Goal: Information Seeking & Learning: Learn about a topic

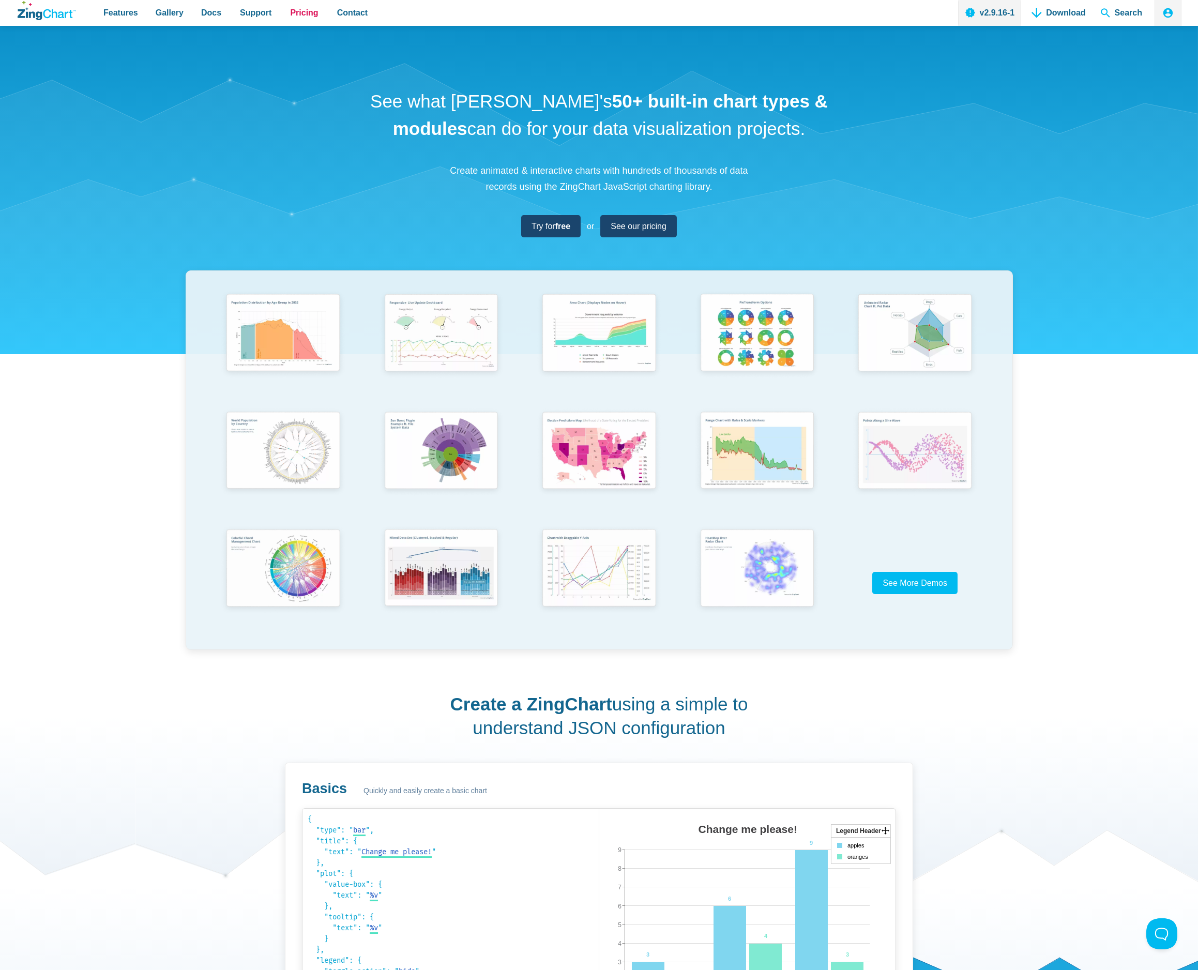
click at [309, 12] on span "Pricing" at bounding box center [304, 13] width 28 height 14
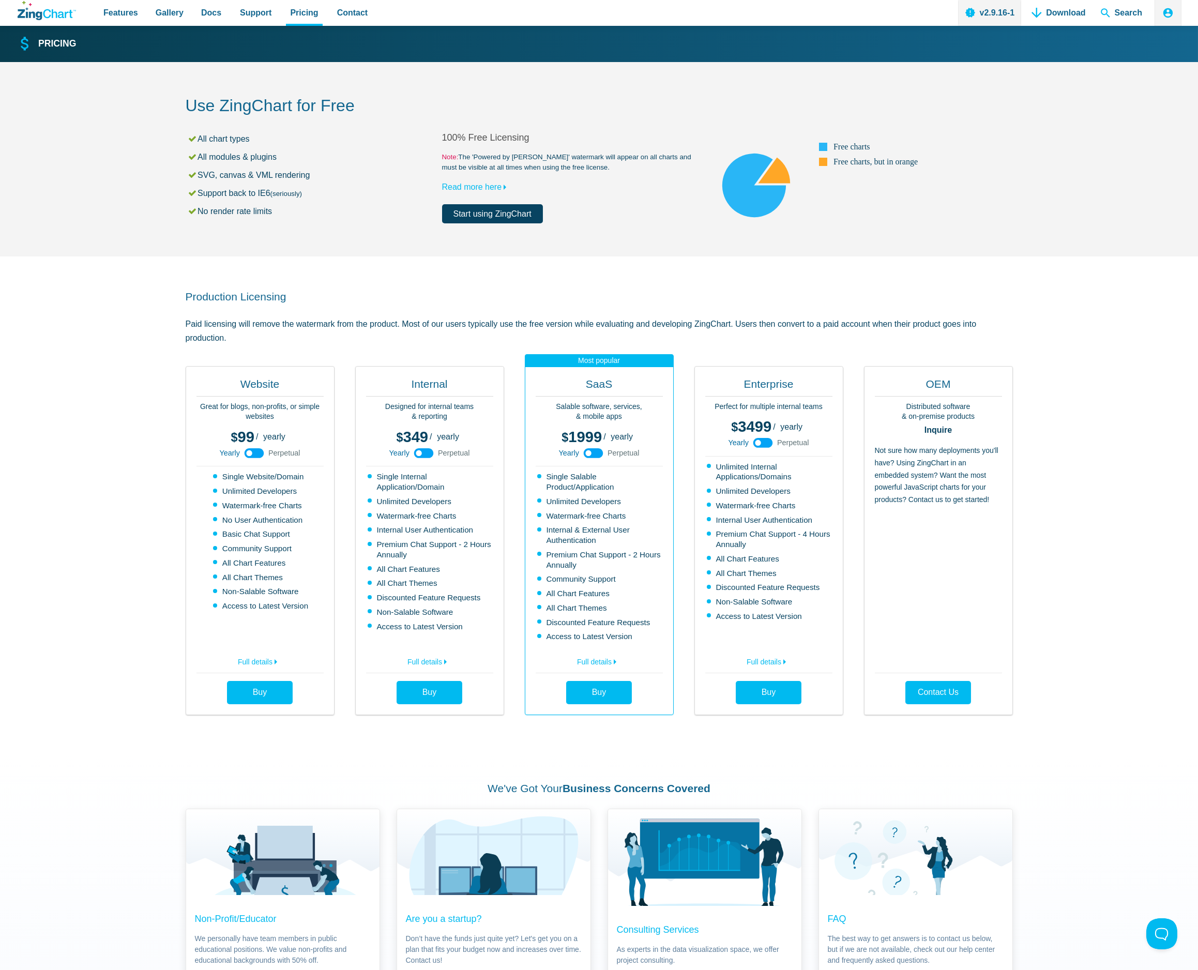
drag, startPoint x: 290, startPoint y: 208, endPoint x: 261, endPoint y: 127, distance: 85.9
click at [261, 127] on div "Use ZingChart for Free All chart types All modules & plugins SVG, canvas & VML …" at bounding box center [599, 159] width 827 height 194
click at [290, 132] on li "All chart types" at bounding box center [314, 139] width 255 height 14
click at [563, 156] on small "Note: The 'Powered by ZingChart' watermark will appear on all charts and must b…" at bounding box center [570, 162] width 256 height 21
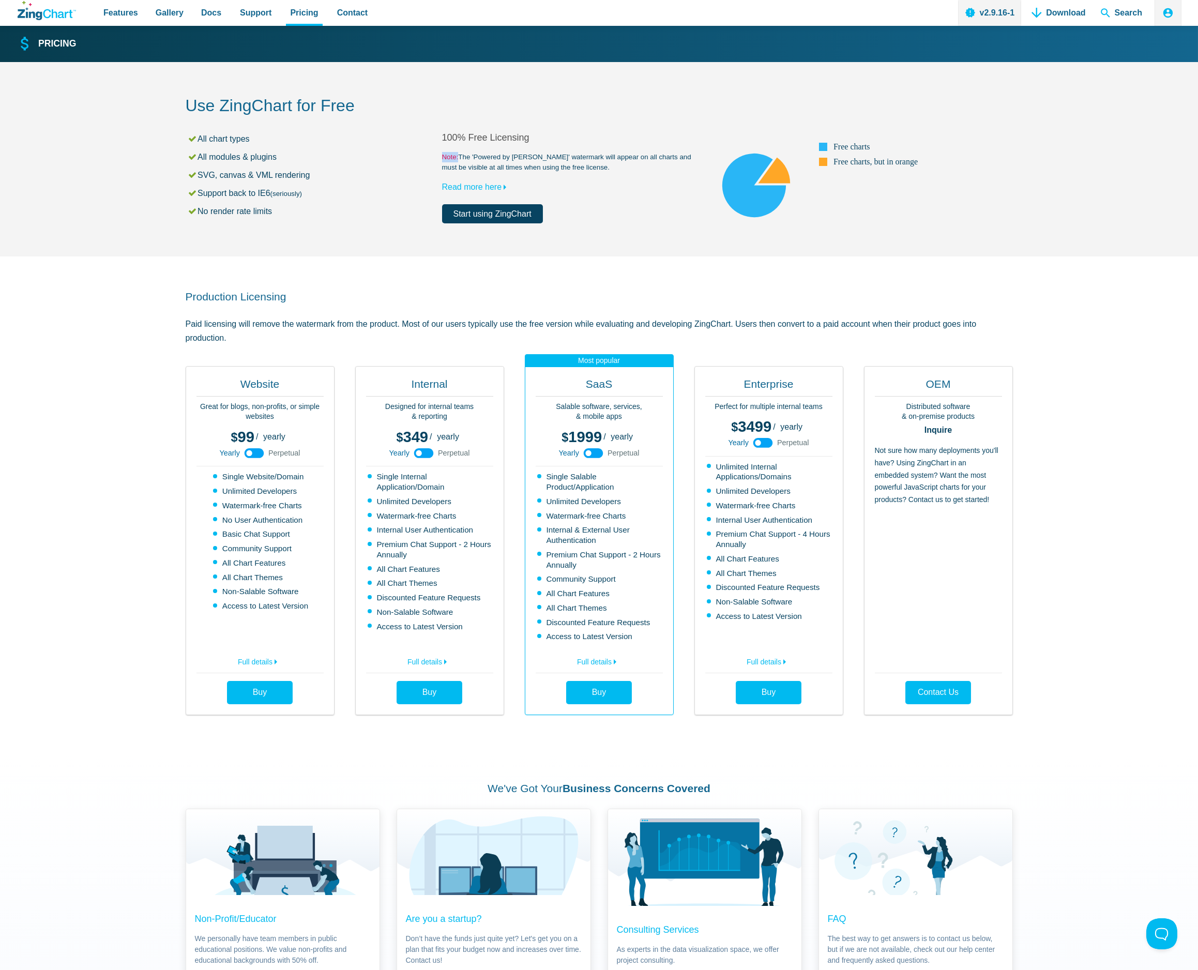
click at [563, 156] on small "Note: The 'Powered by ZingChart' watermark will appear on all charts and must b…" at bounding box center [570, 162] width 256 height 21
click at [554, 155] on small "Note: The 'Powered by ZingChart' watermark will appear on all charts and must b…" at bounding box center [570, 162] width 256 height 21
click at [567, 158] on small "Note: The 'Powered by ZingChart' watermark will appear on all charts and must b…" at bounding box center [570, 162] width 256 height 21
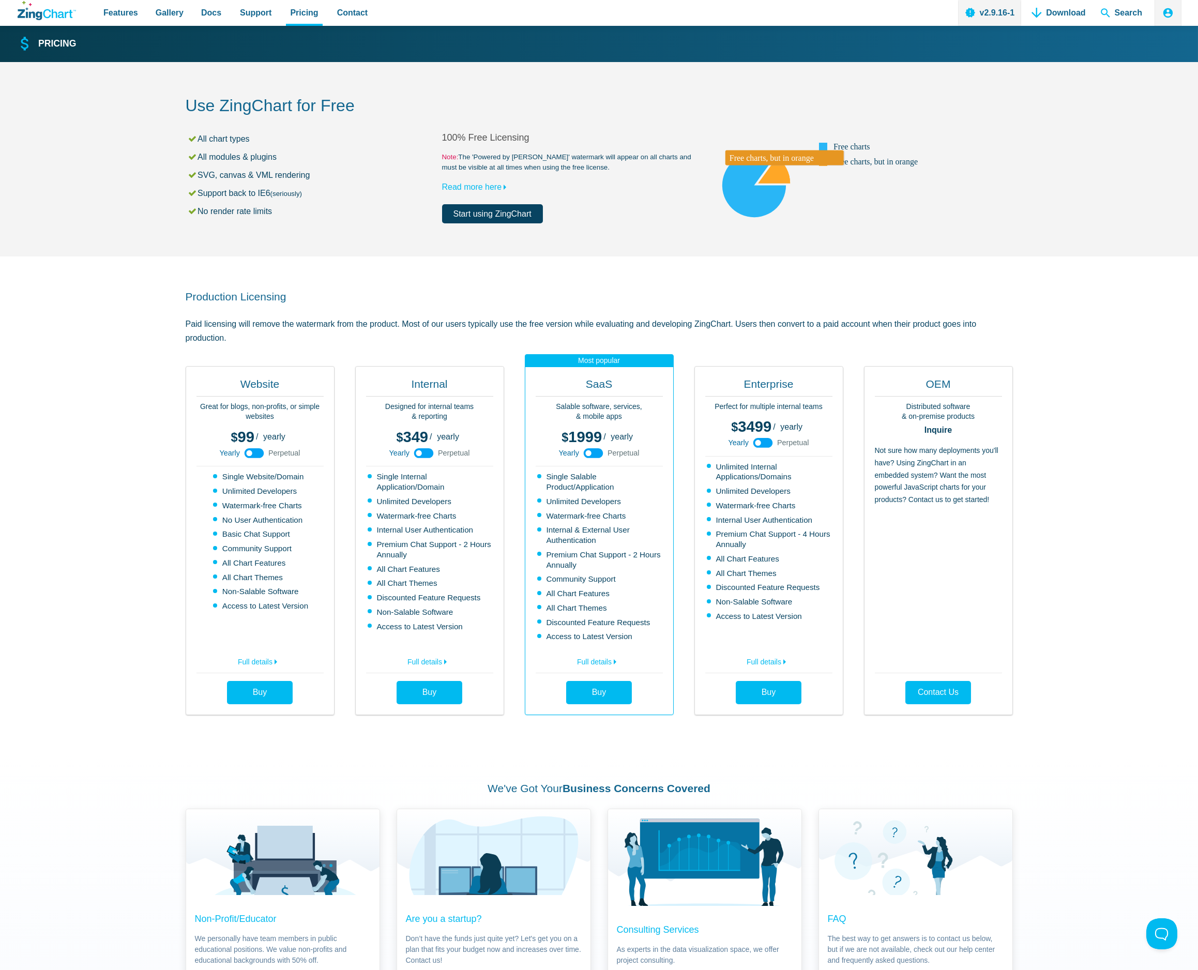
click at [698, 223] on area "App Content" at bounding box center [698, 223] width 0 height 0
click at [183, 38] on link "Browse by Chart Type" at bounding box center [199, 36] width 103 height 25
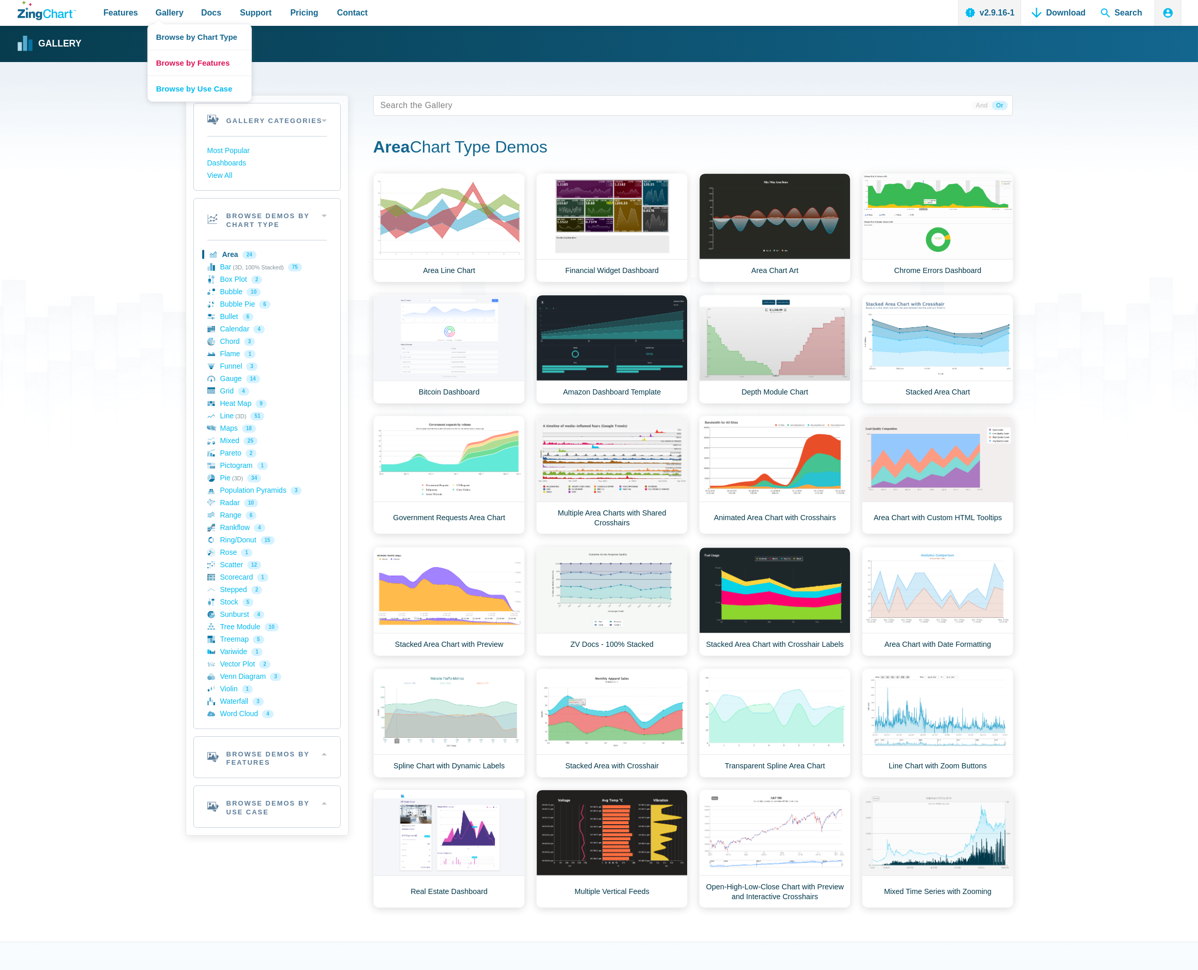
click at [189, 62] on link "Browse by Features" at bounding box center [199, 63] width 103 height 26
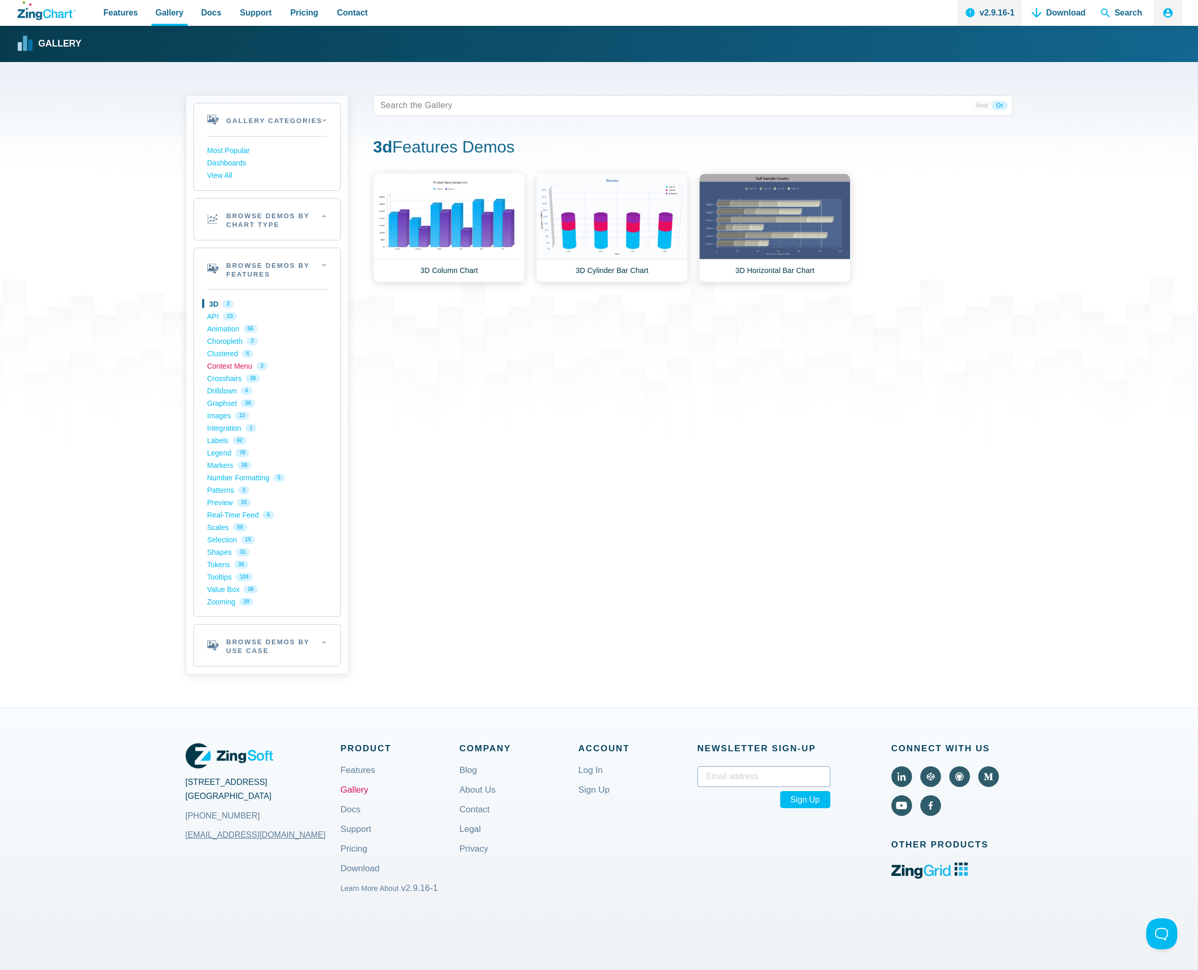
click at [224, 366] on link "Context Menu 3" at bounding box center [266, 366] width 119 height 12
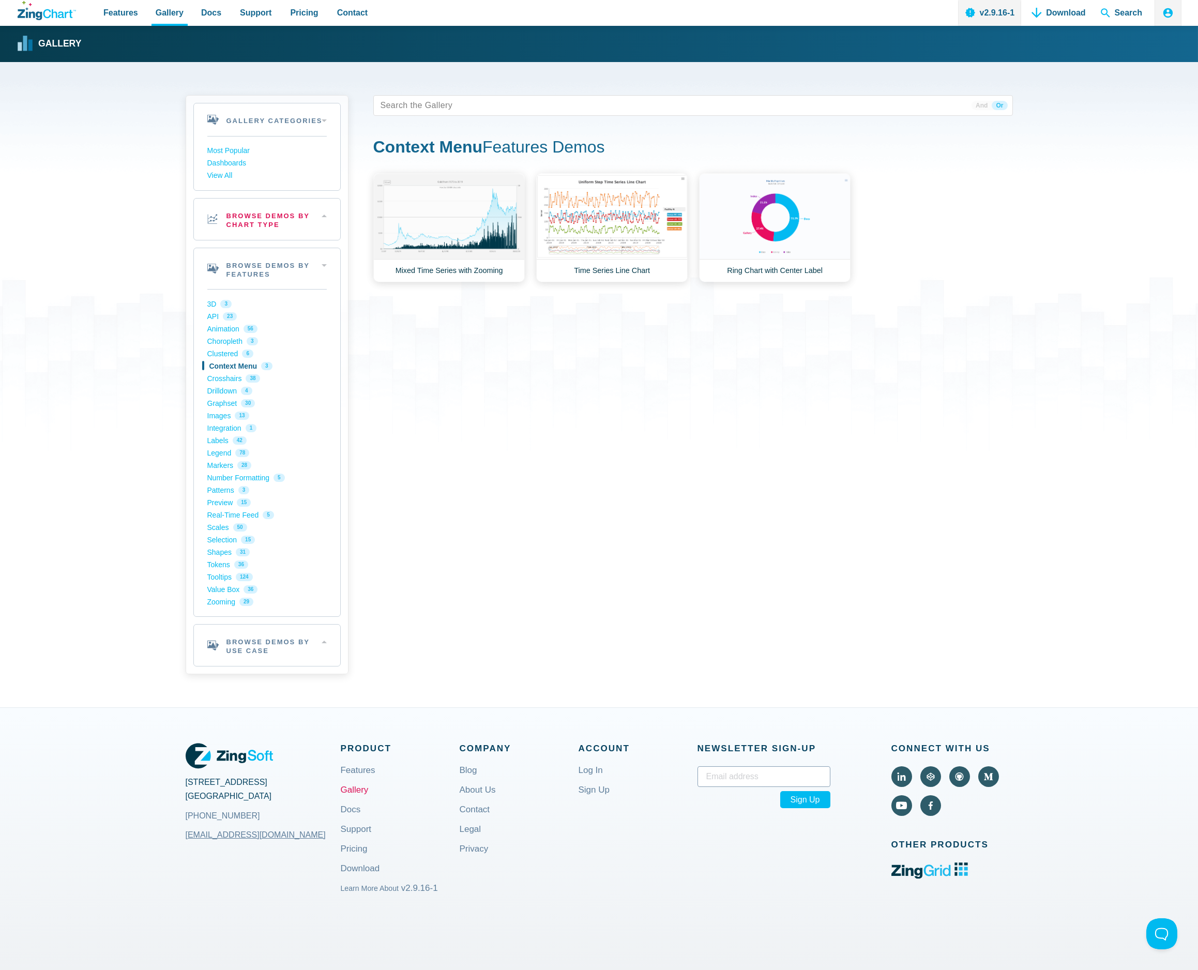
click at [283, 217] on h2 "Browse Demos By Chart Type" at bounding box center [267, 219] width 146 height 41
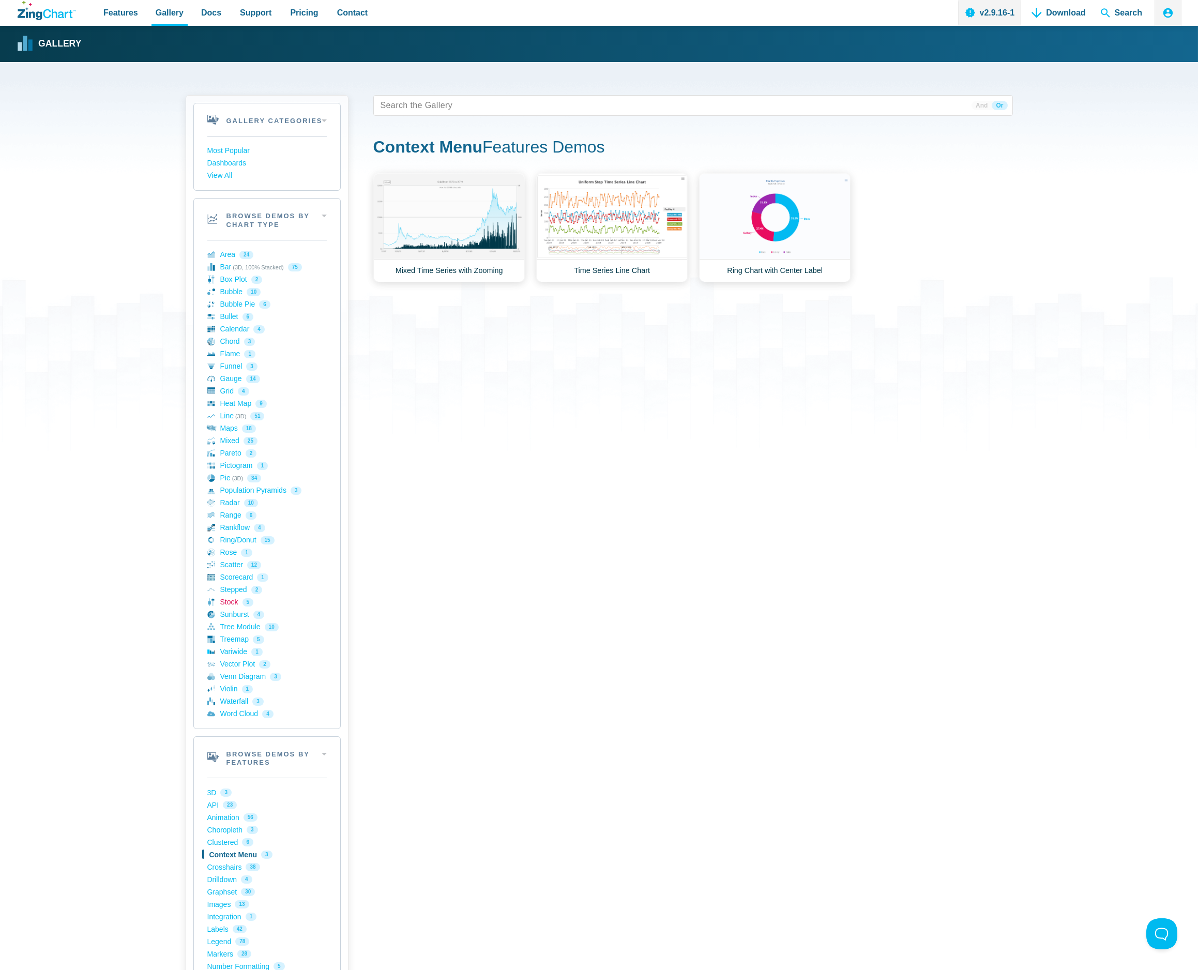
click at [231, 603] on link "Stock 5" at bounding box center [266, 602] width 119 height 12
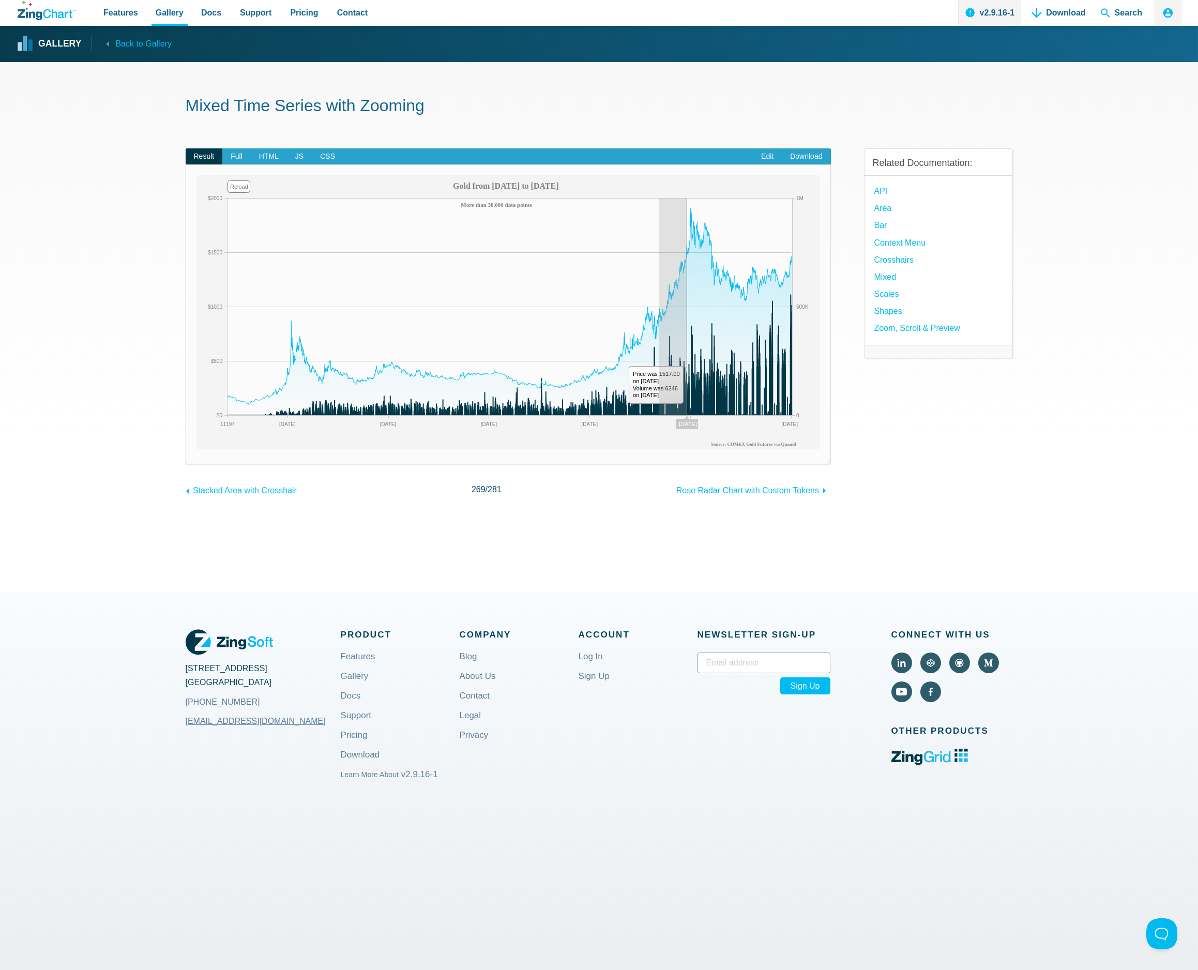
drag, startPoint x: 687, startPoint y: 371, endPoint x: 652, endPoint y: 374, distance: 35.3
click at [657, 374] on div "Gold from 1975 to 2019 More than 30,000 data points Source: COMEX Gold Futures …" at bounding box center [508, 312] width 624 height 274
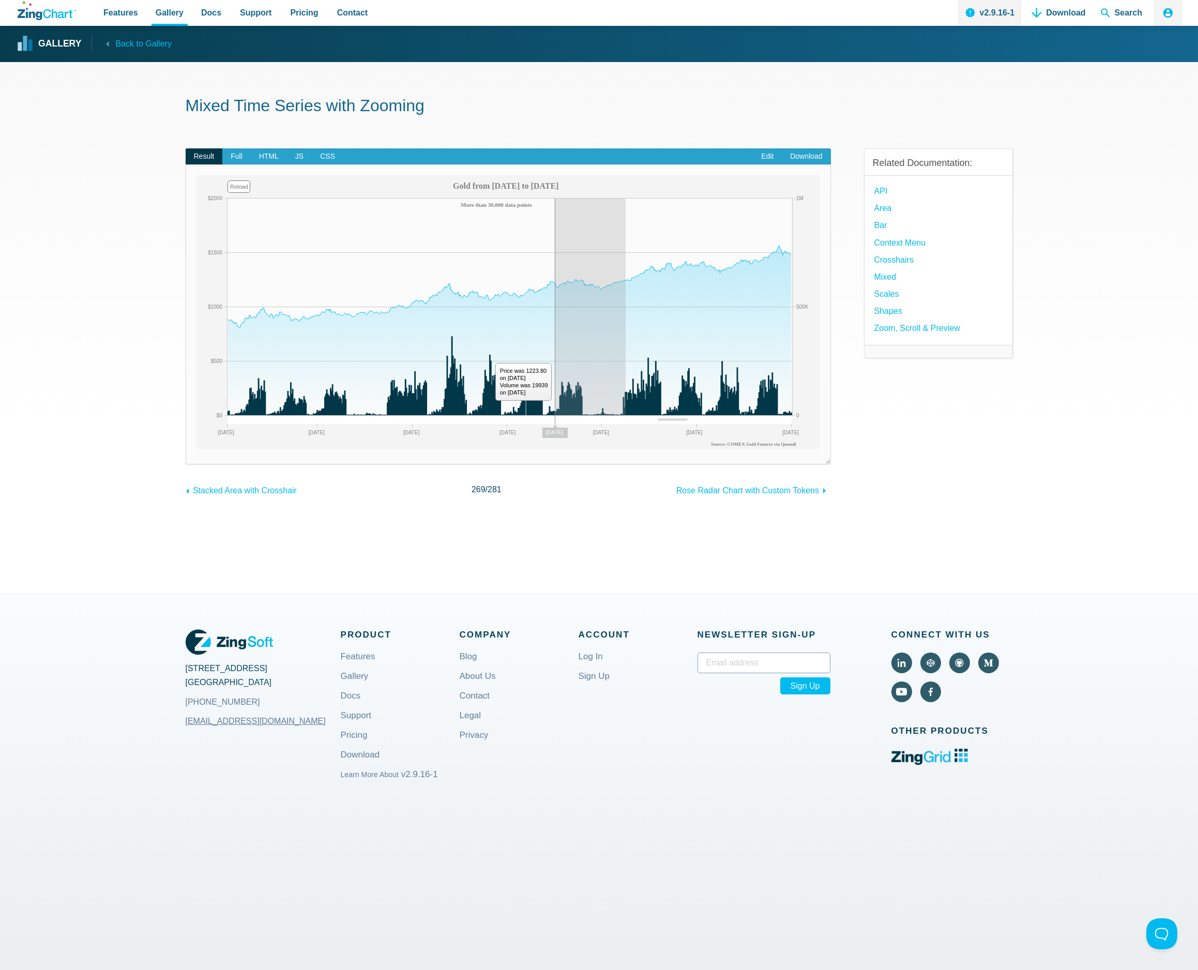
drag, startPoint x: 555, startPoint y: 308, endPoint x: 713, endPoint y: 324, distance: 159.5
click at [717, 323] on img "App Content" at bounding box center [508, 312] width 624 height 274
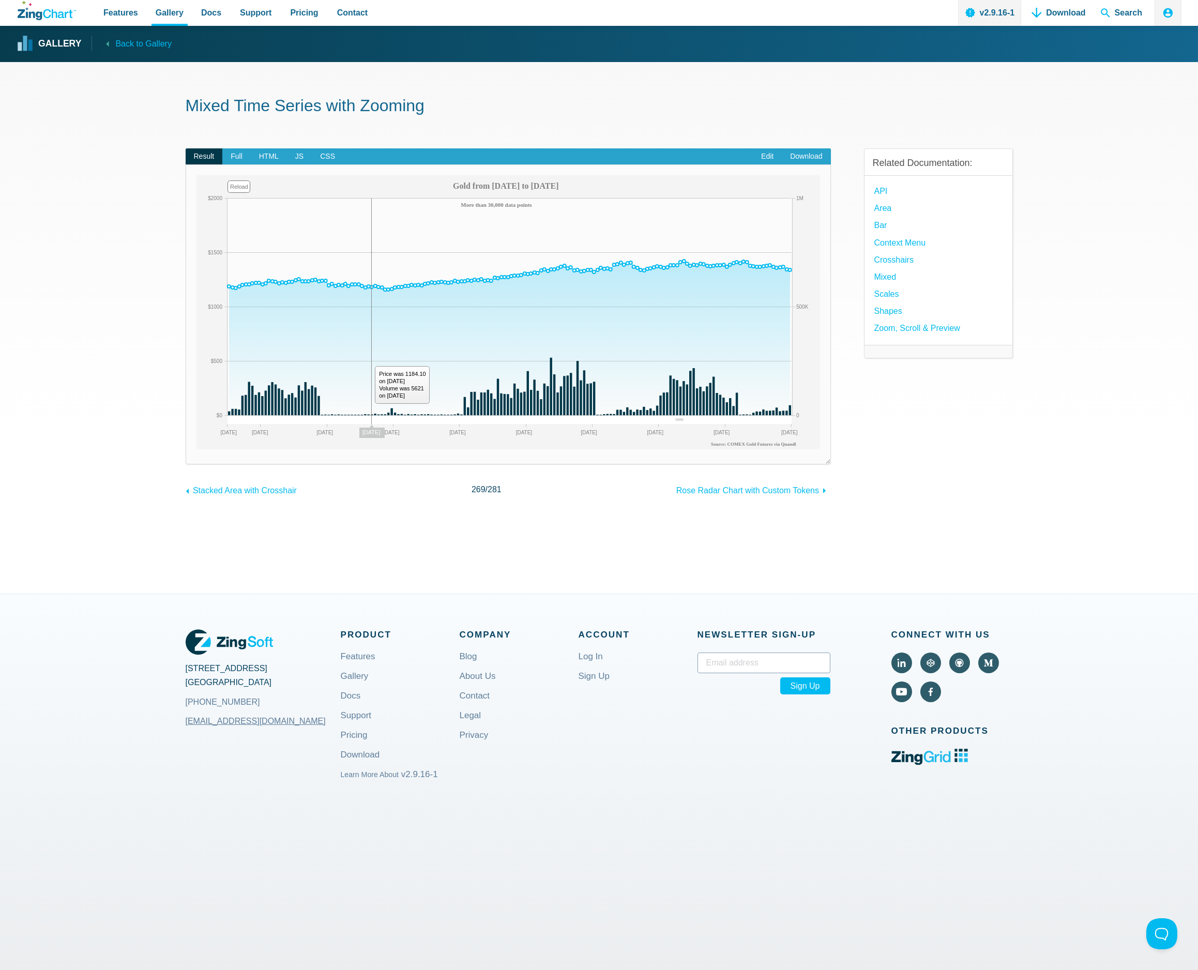
click at [371, 242] on img "App Content" at bounding box center [508, 312] width 624 height 274
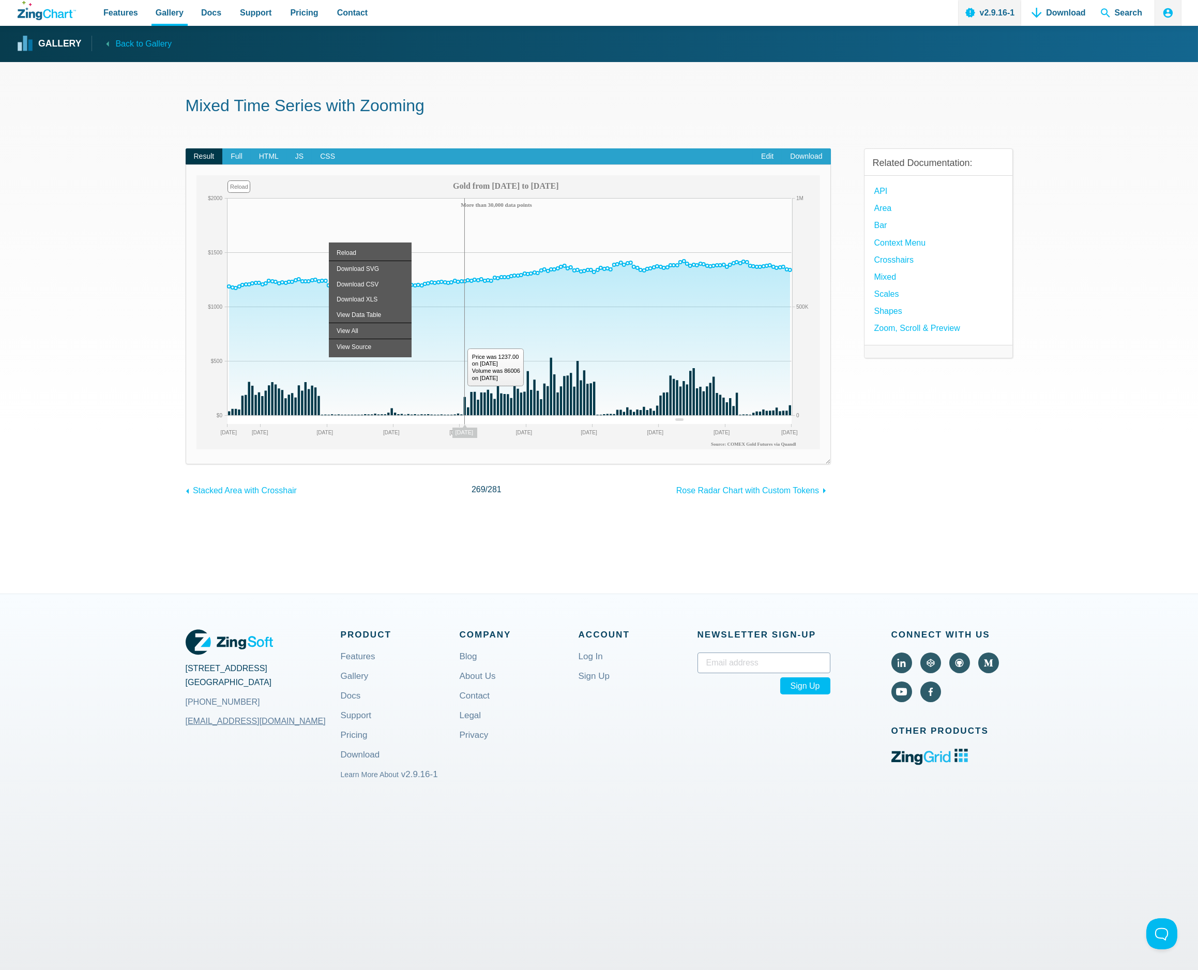
click at [465, 243] on img "App Content" at bounding box center [508, 312] width 624 height 274
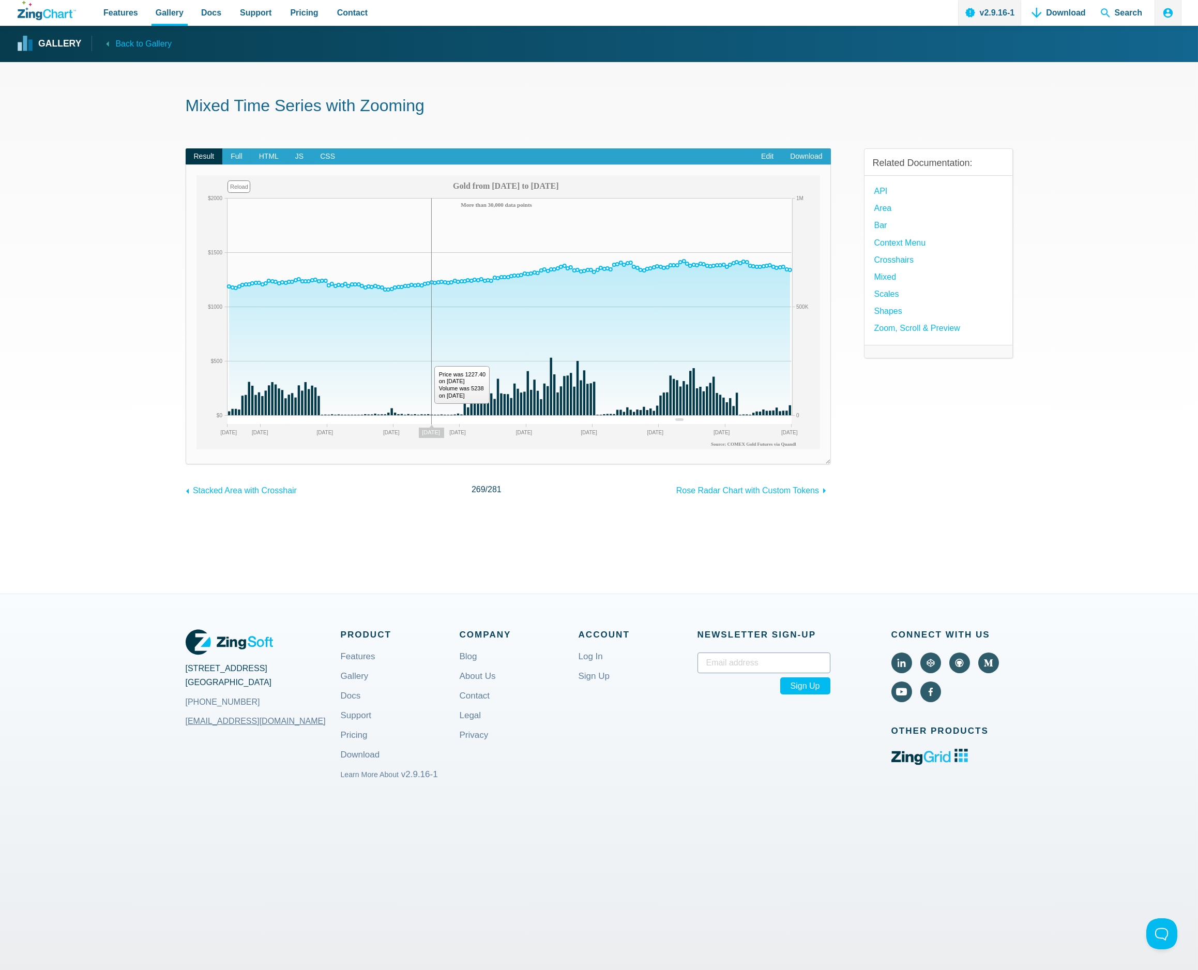
click at [430, 263] on img "App Content" at bounding box center [508, 312] width 624 height 274
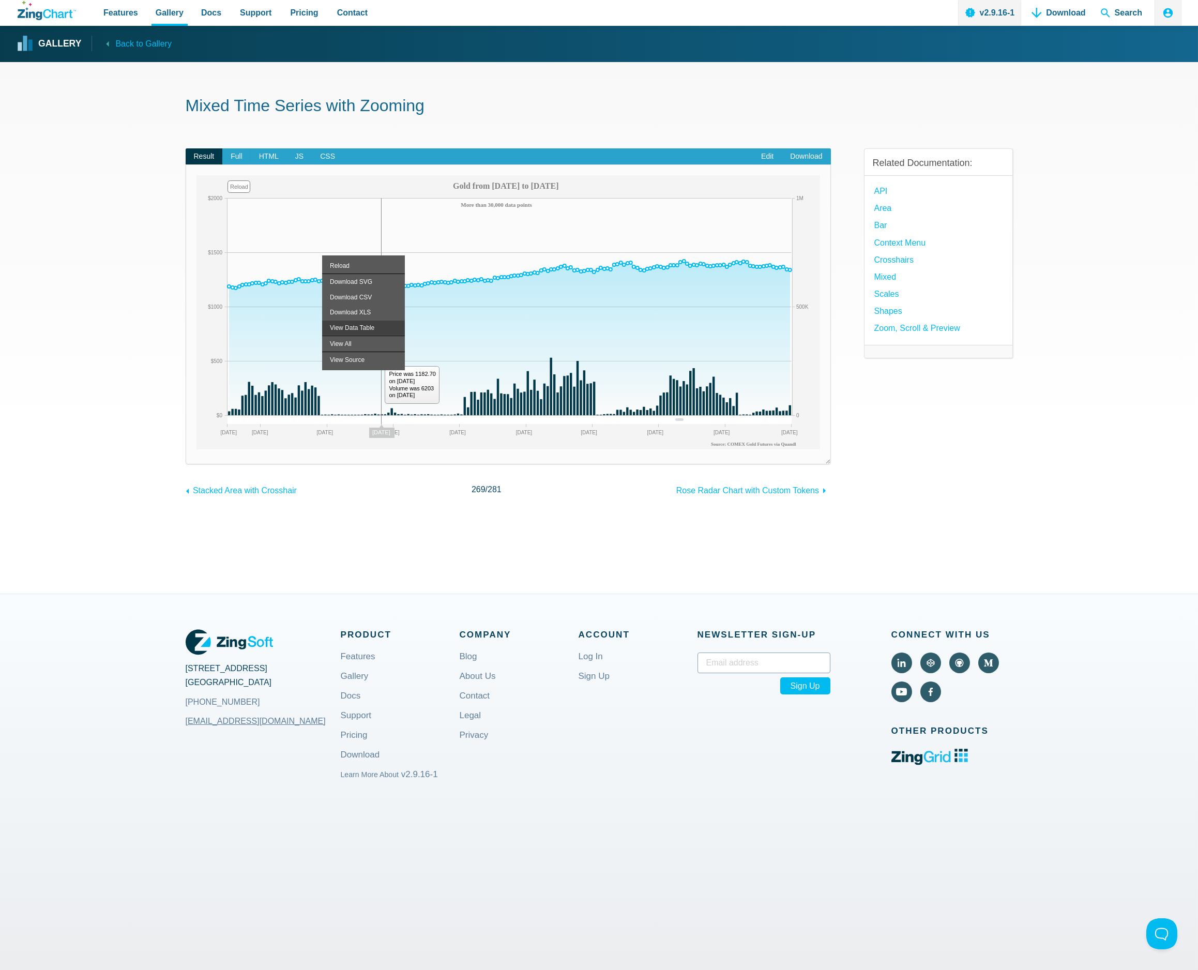
click at [376, 327] on div "View Data Table" at bounding box center [363, 327] width 83 height 15
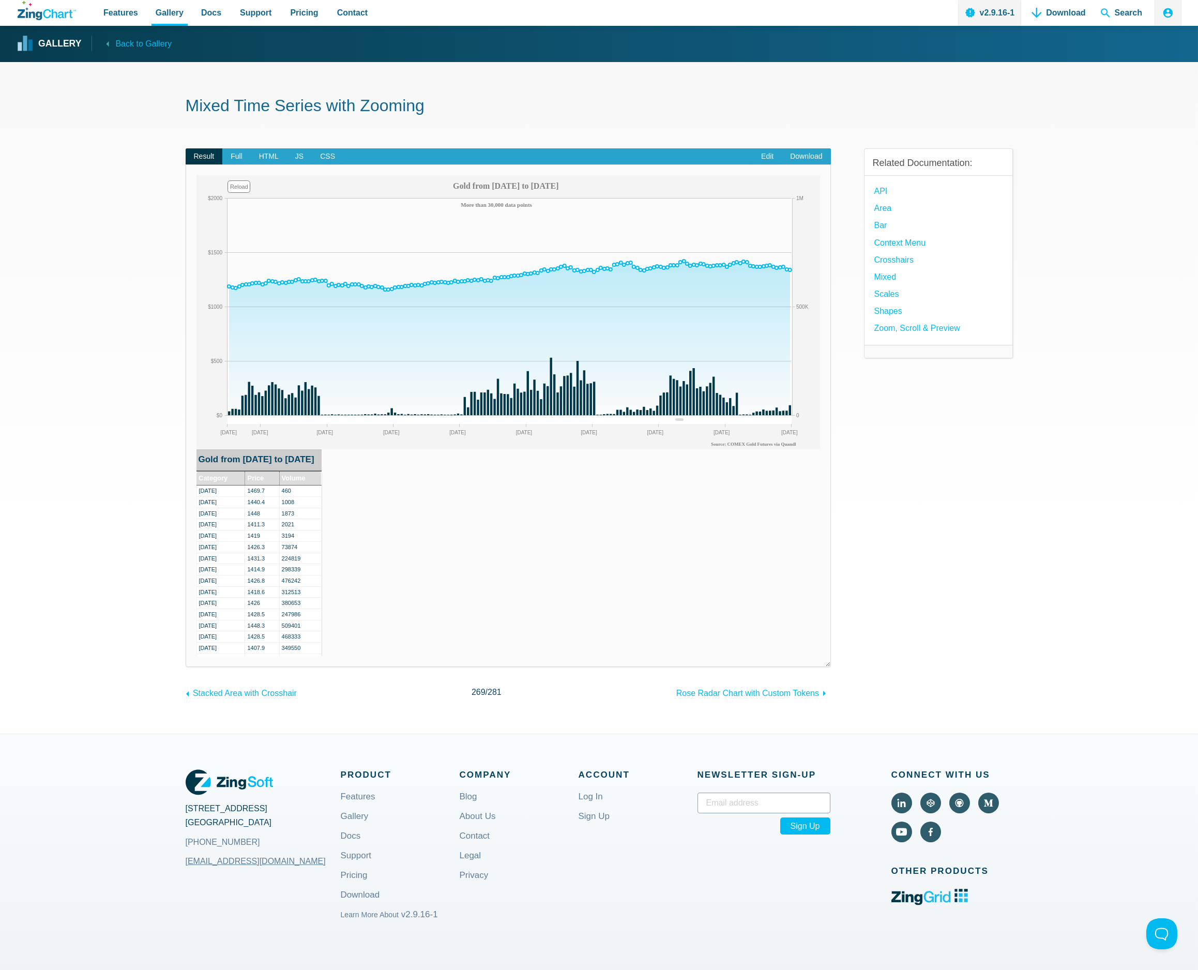
click at [554, 506] on div "Gold from 1975 to 2019 Category Price Volume 08/02/19 1469.7 460 08/01/19 1440.…" at bounding box center [508, 552] width 624 height 207
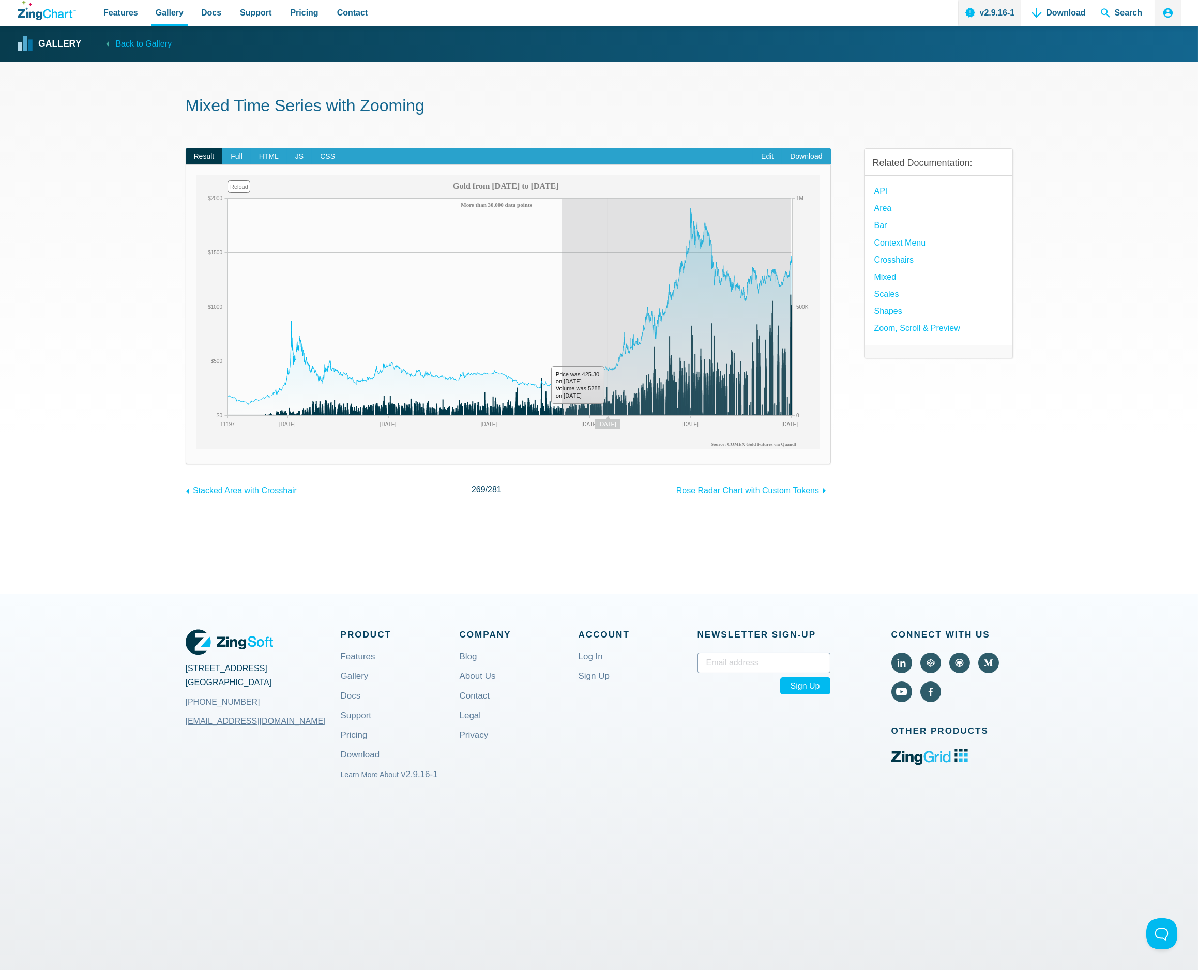
drag, startPoint x: 639, startPoint y: 250, endPoint x: 803, endPoint y: 274, distance: 165.7
click at [803, 274] on img "App Content" at bounding box center [508, 312] width 624 height 274
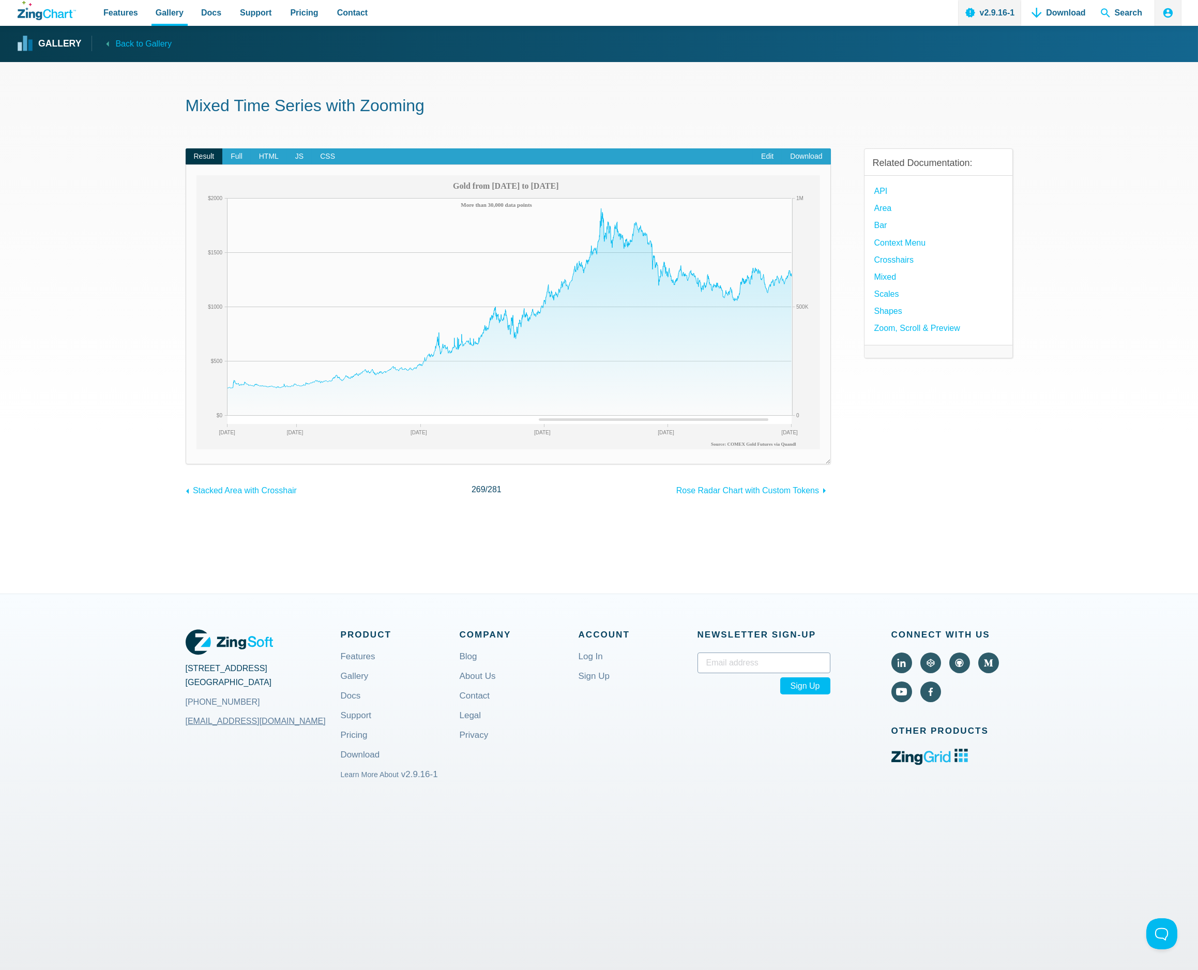
drag, startPoint x: 653, startPoint y: 421, endPoint x: 633, endPoint y: 408, distance: 24.4
click at [633, 408] on div "Gold from 1975 to 2019 More than 30,000 data points Source: COMEX Gold Futures …" at bounding box center [508, 312] width 624 height 274
